Goal: Information Seeking & Learning: Learn about a topic

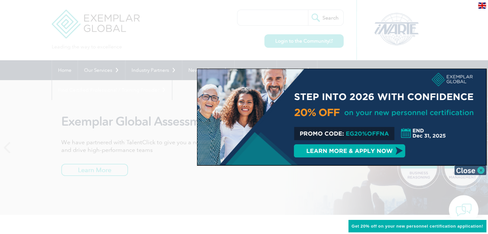
click at [480, 170] on img at bounding box center [470, 170] width 32 height 10
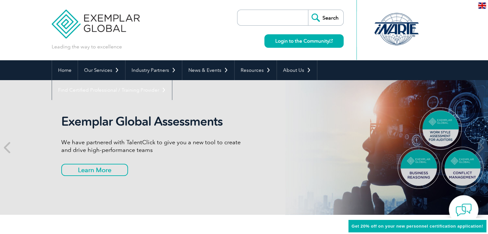
click at [482, 7] on img at bounding box center [482, 6] width 8 height 6
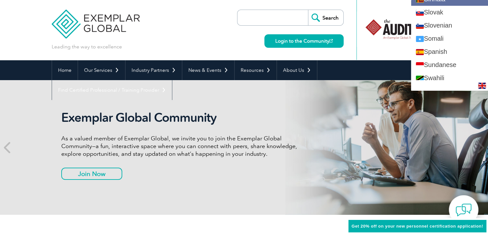
scroll to position [1090, 0]
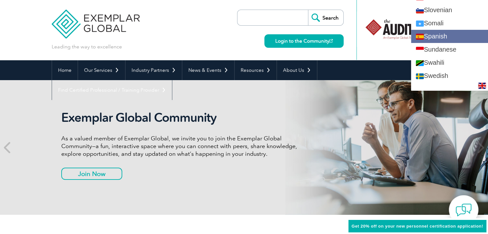
click at [439, 37] on link "Spanish" at bounding box center [449, 36] width 77 height 13
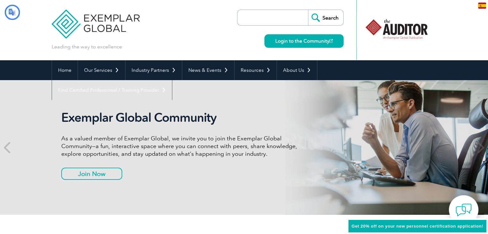
type input "Buscar"
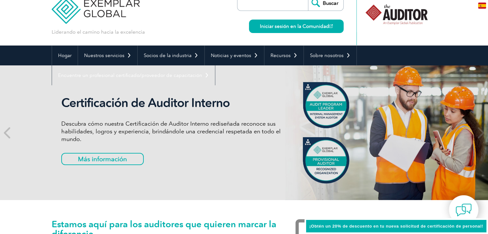
scroll to position [0, 0]
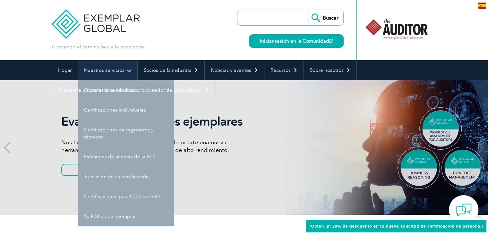
click at [125, 69] on link "Nuestros servicios" at bounding box center [107, 70] width 59 height 20
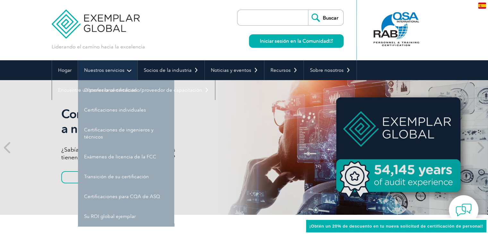
click at [127, 71] on link "Nuestros servicios" at bounding box center [107, 70] width 59 height 20
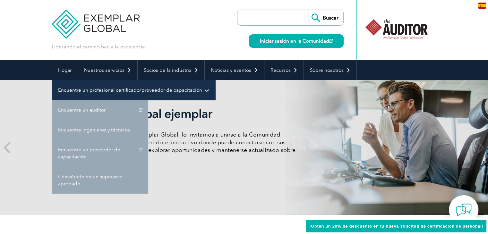
click at [203, 88] on link "Encuentre un profesional certificado/proveedor de capacitación" at bounding box center [133, 90] width 163 height 20
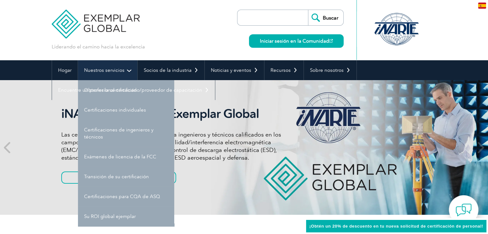
click at [114, 68] on font "Nuestros servicios" at bounding box center [104, 70] width 40 height 6
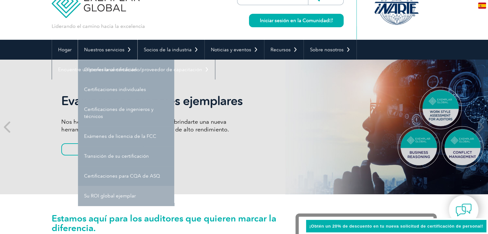
scroll to position [32, 0]
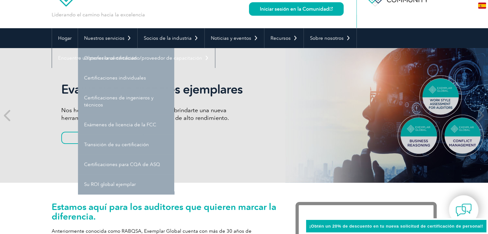
click at [121, 166] on font "Certificaciones para CQA de ASQ" at bounding box center [122, 165] width 76 height 6
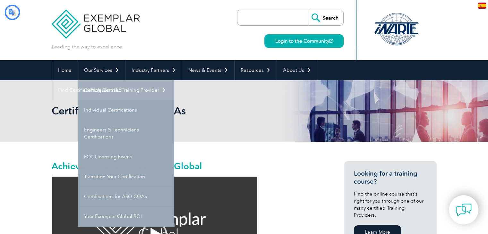
type input "Buscar"
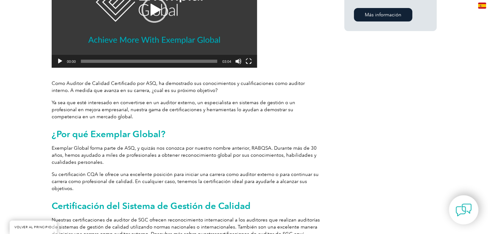
scroll to position [288, 0]
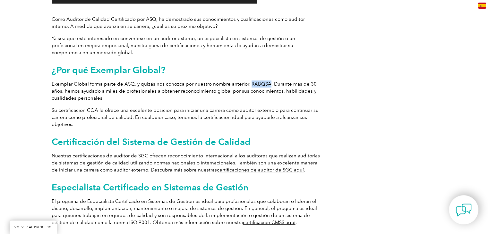
drag, startPoint x: 247, startPoint y: 83, endPoint x: 266, endPoint y: 81, distance: 19.9
click at [266, 81] on font "Exemplar Global forma parte de ASQ, y quizás nos conozca por nuestro nombre ant…" at bounding box center [184, 91] width 265 height 20
copy font "RABQSA"
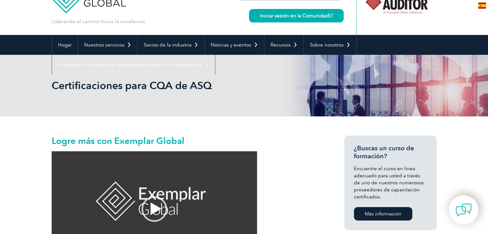
scroll to position [64, 0]
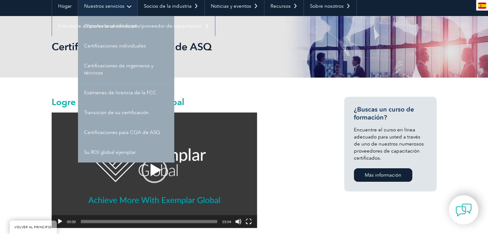
click at [103, 9] on font "Nuestros servicios" at bounding box center [104, 6] width 40 height 6
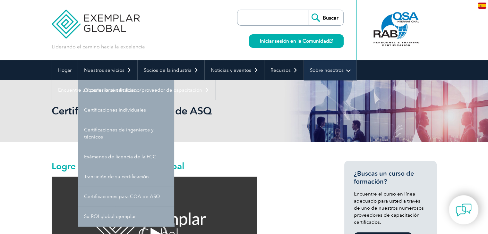
click at [318, 72] on font "Sobre nosotros" at bounding box center [327, 70] width 34 height 6
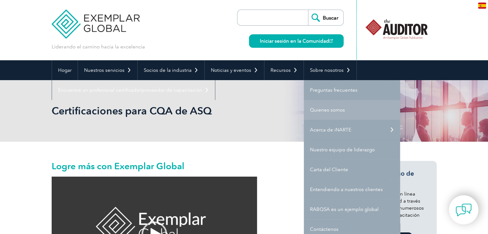
click at [328, 106] on link "Quienes somos" at bounding box center [352, 110] width 96 height 20
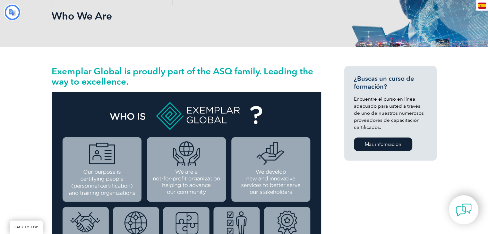
type input "Buscar"
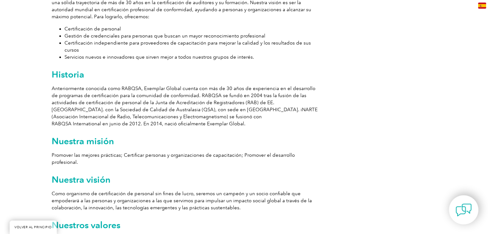
scroll to position [385, 0]
